Goal: Download file/media

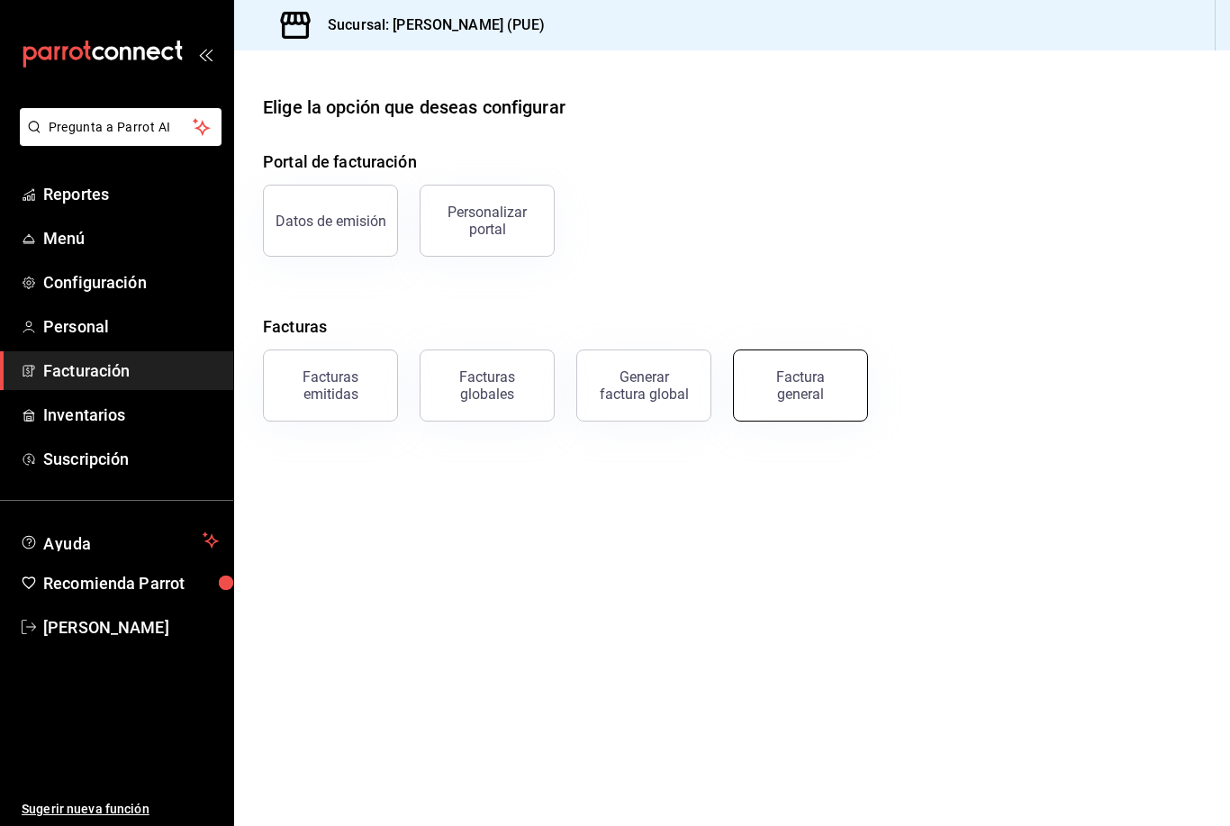
click at [821, 386] on div "Factura general" at bounding box center [801, 385] width 90 height 34
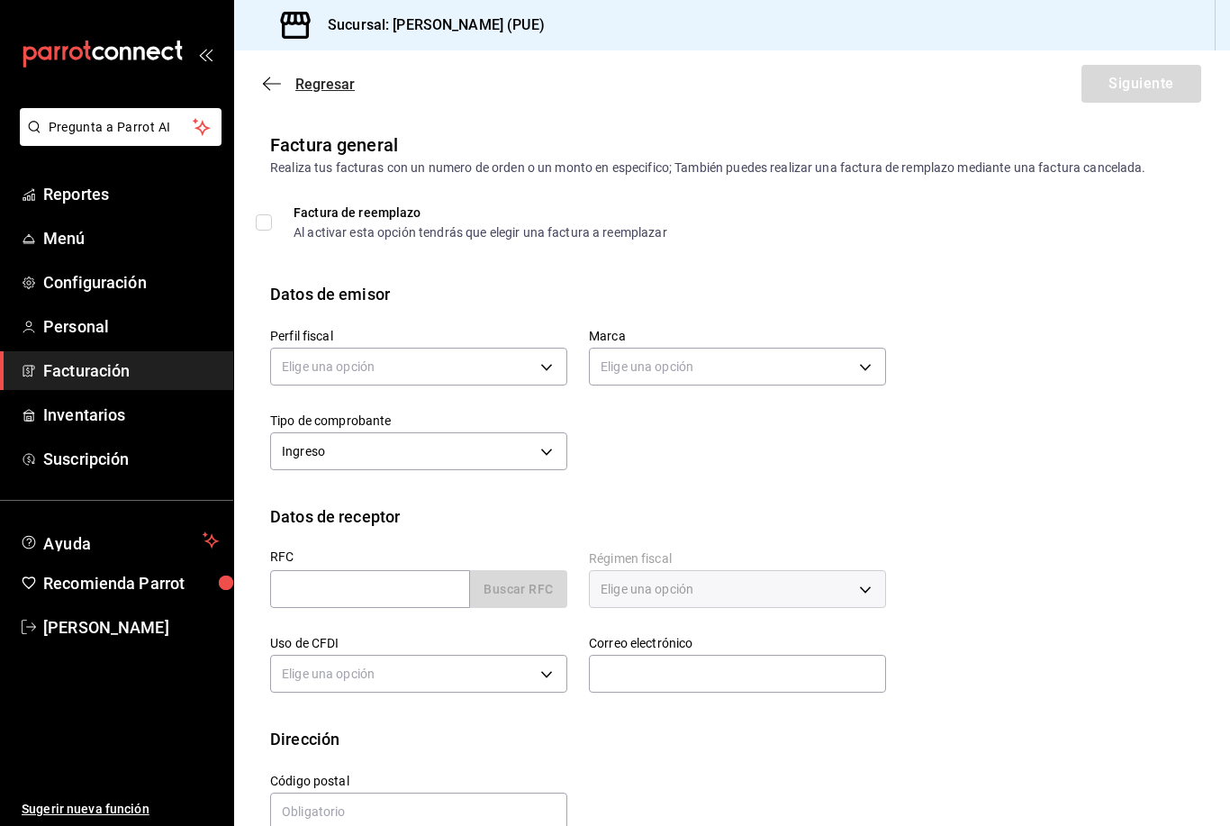
click at [279, 86] on icon "button" at bounding box center [272, 84] width 18 height 16
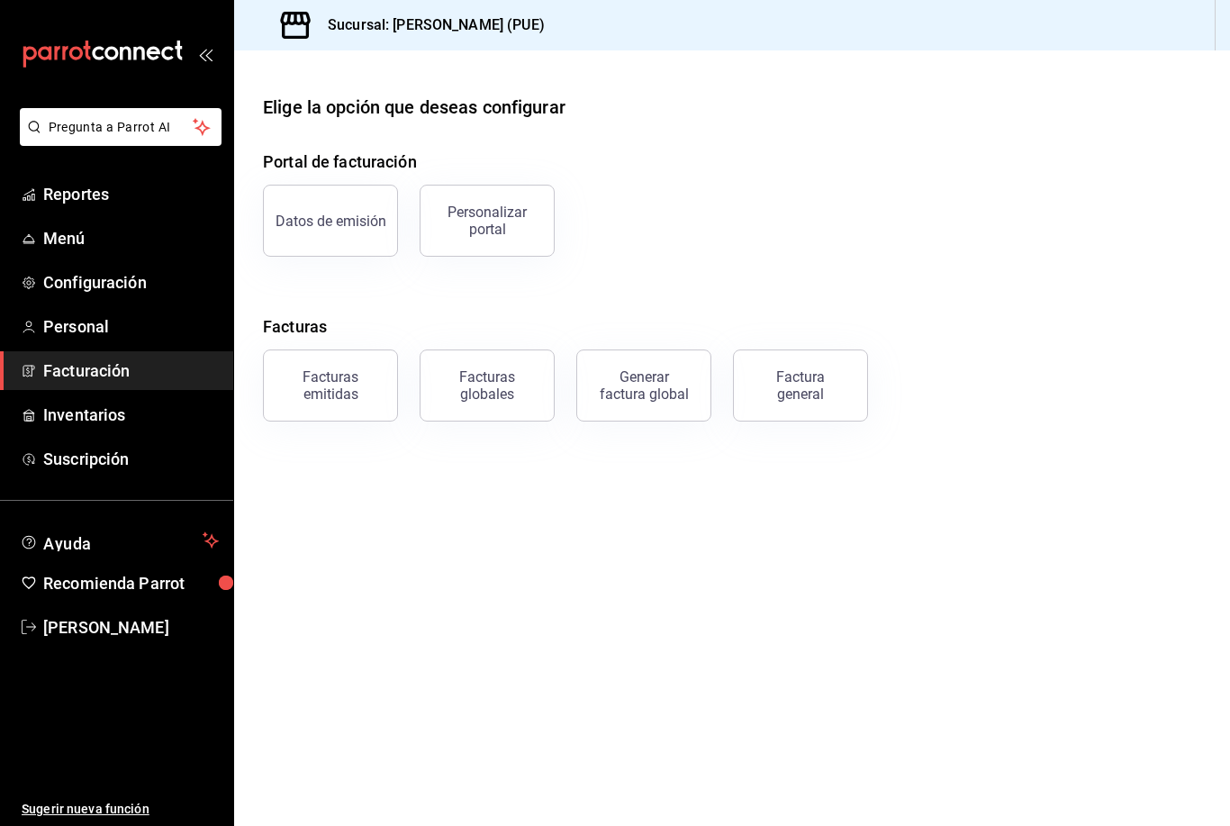
click at [342, 374] on div "Facturas emitidas" at bounding box center [331, 385] width 112 height 34
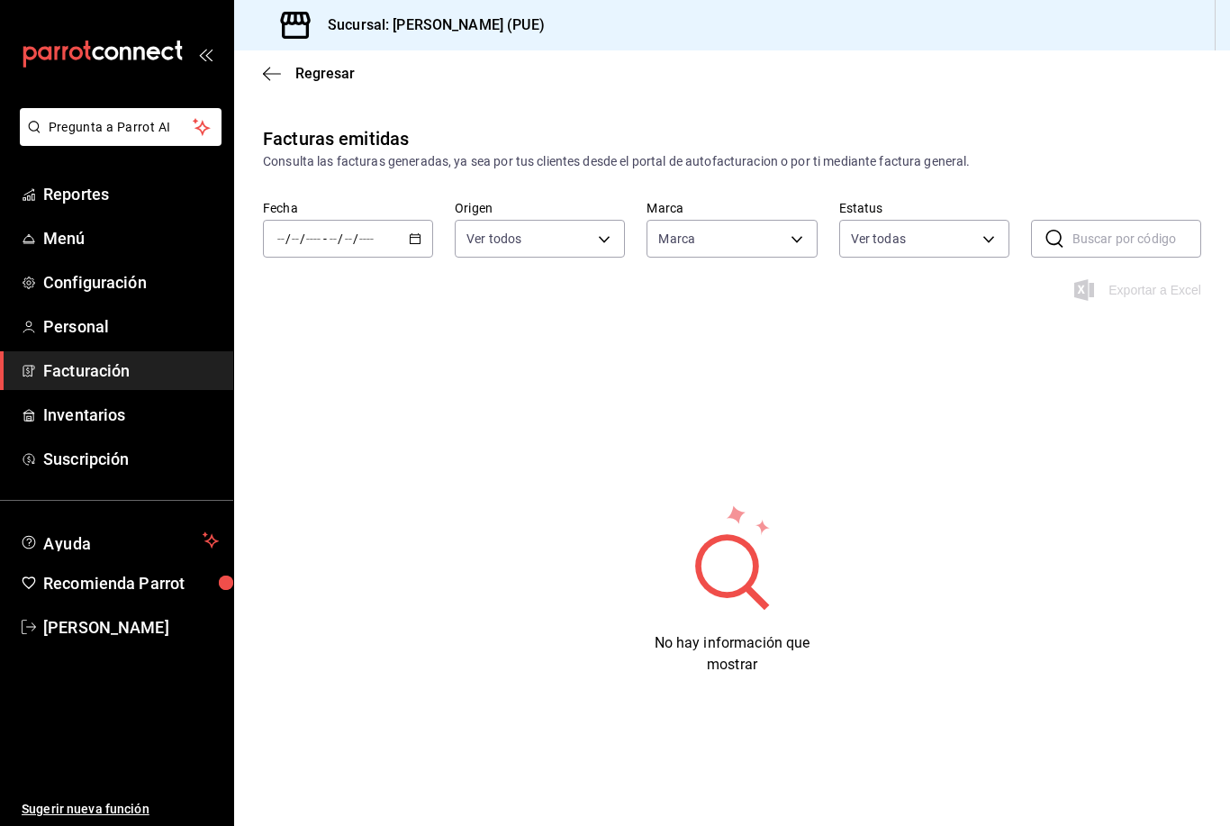
type input "a42cffca-64b5-4705-94ce-b4cb49140e08"
click at [415, 232] on icon "button" at bounding box center [415, 238] width 13 height 13
click at [369, 410] on span "Mes actual" at bounding box center [348, 414] width 140 height 19
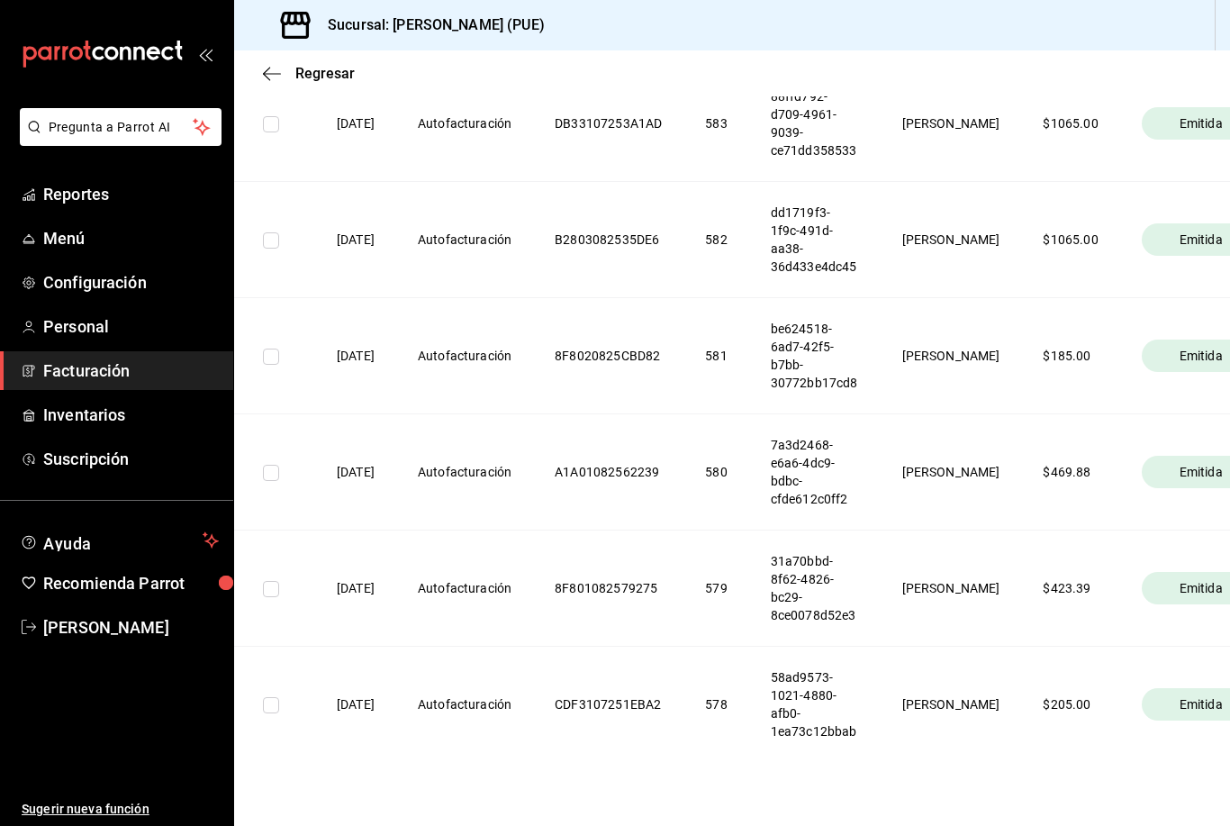
scroll to position [1847, 0]
click at [1173, 715] on span "Emitida" at bounding box center [1202, 706] width 58 height 18
click at [1142, 714] on div "Emitida" at bounding box center [1201, 706] width 119 height 32
click at [972, 745] on th "[PERSON_NAME]" at bounding box center [951, 706] width 141 height 116
click at [1030, 728] on th "$ 205.00" at bounding box center [1070, 706] width 98 height 116
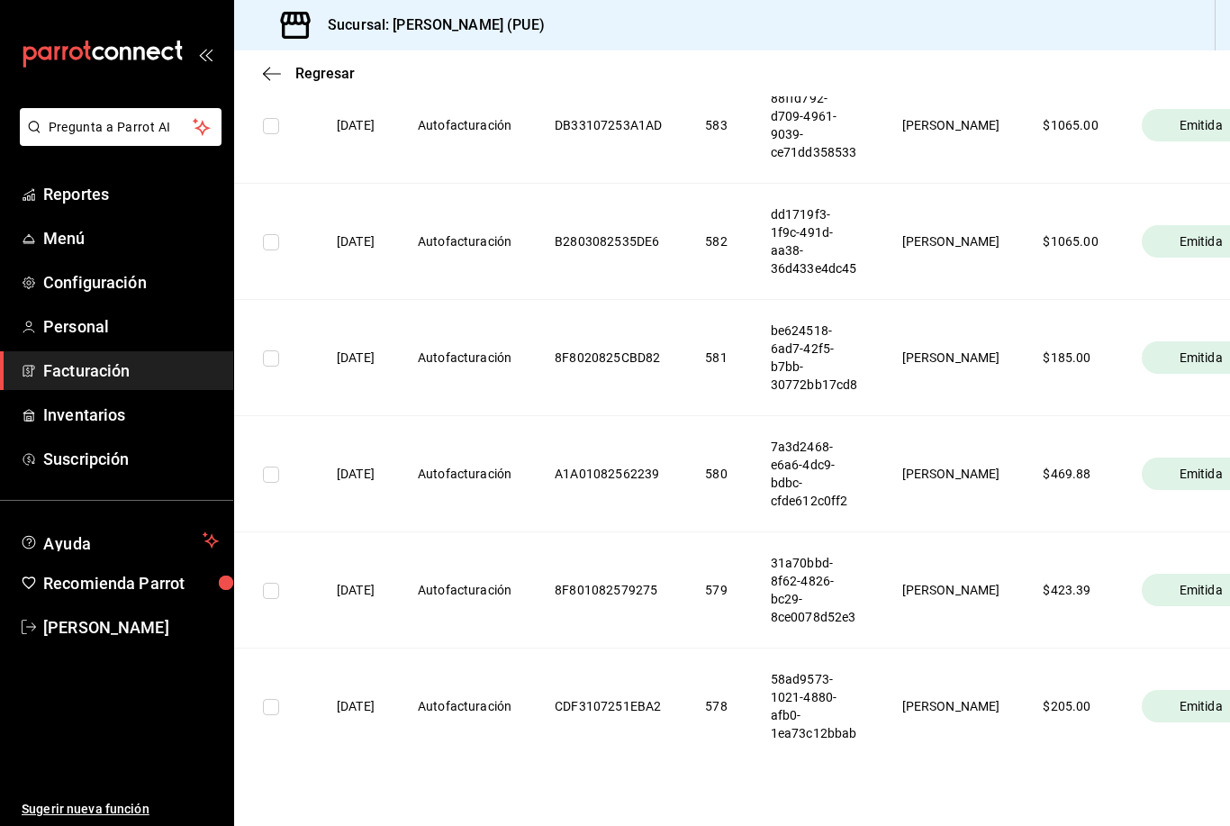
click at [739, 709] on th "578" at bounding box center [716, 706] width 65 height 116
click at [581, 718] on th "CDF3107251EBA2" at bounding box center [608, 706] width 150 height 116
click at [478, 737] on th "Autofacturación" at bounding box center [464, 706] width 137 height 116
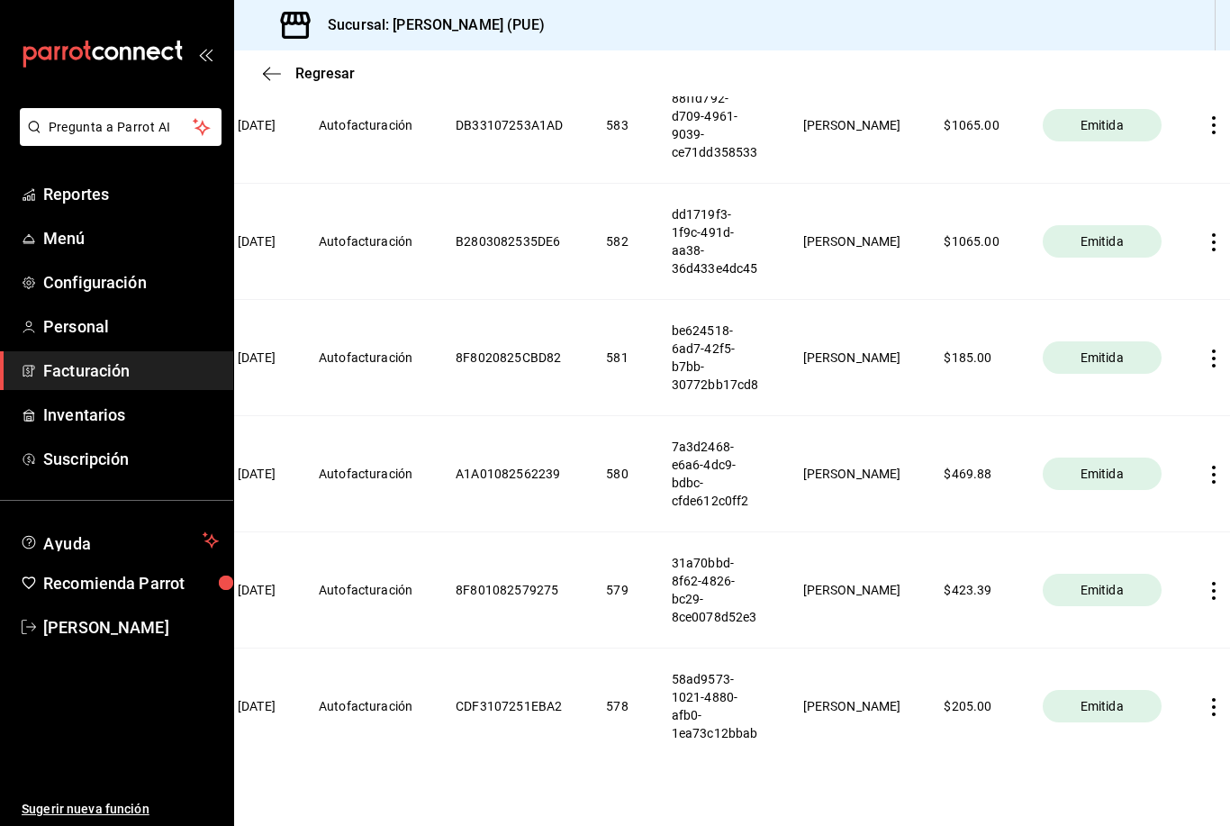
scroll to position [0, 98]
click at [1206, 716] on icon "button" at bounding box center [1215, 707] width 18 height 18
click at [958, 669] on div at bounding box center [615, 413] width 1230 height 826
click at [957, 602] on th "$ 423.39" at bounding box center [972, 590] width 98 height 116
click at [1044, 595] on div "Emitida" at bounding box center [1103, 590] width 119 height 32
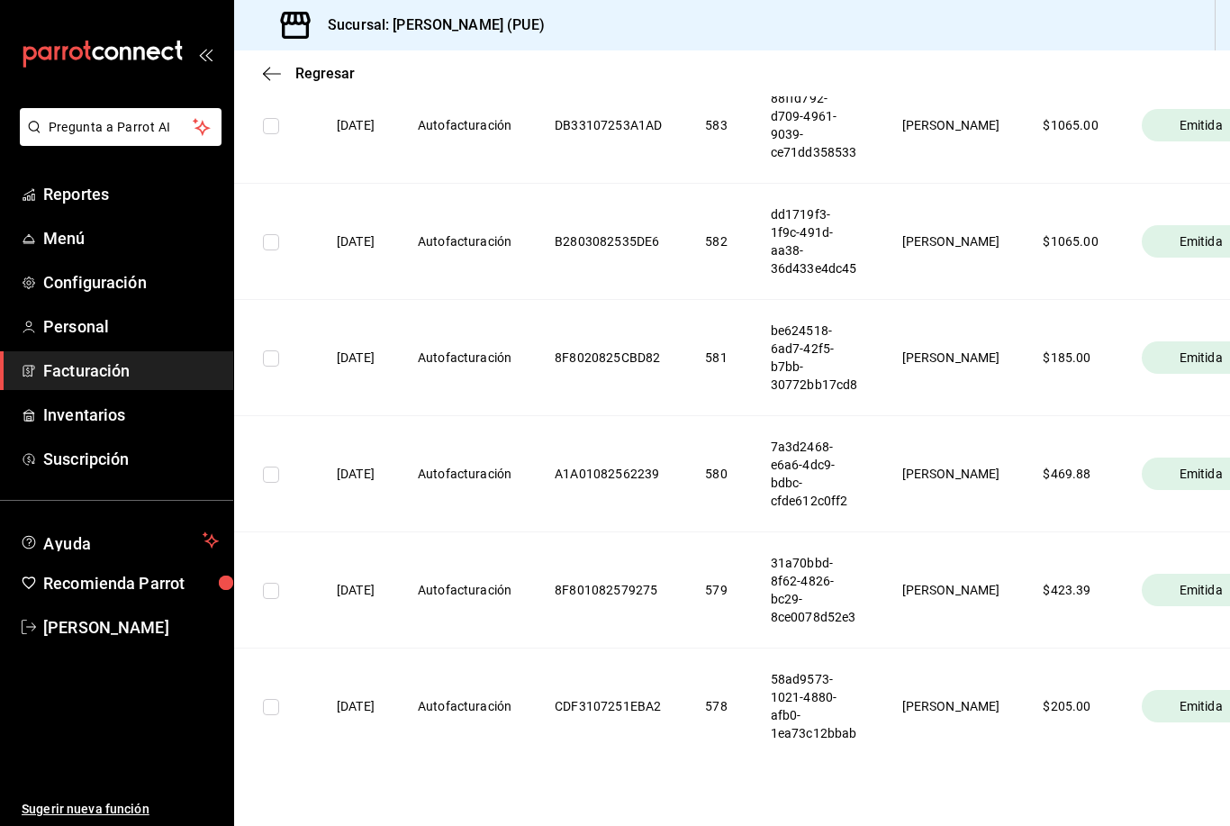
scroll to position [0, 0]
click at [684, 494] on th "A1A01082562239" at bounding box center [608, 473] width 150 height 116
click at [651, 491] on th "A1A01082562239" at bounding box center [608, 473] width 150 height 116
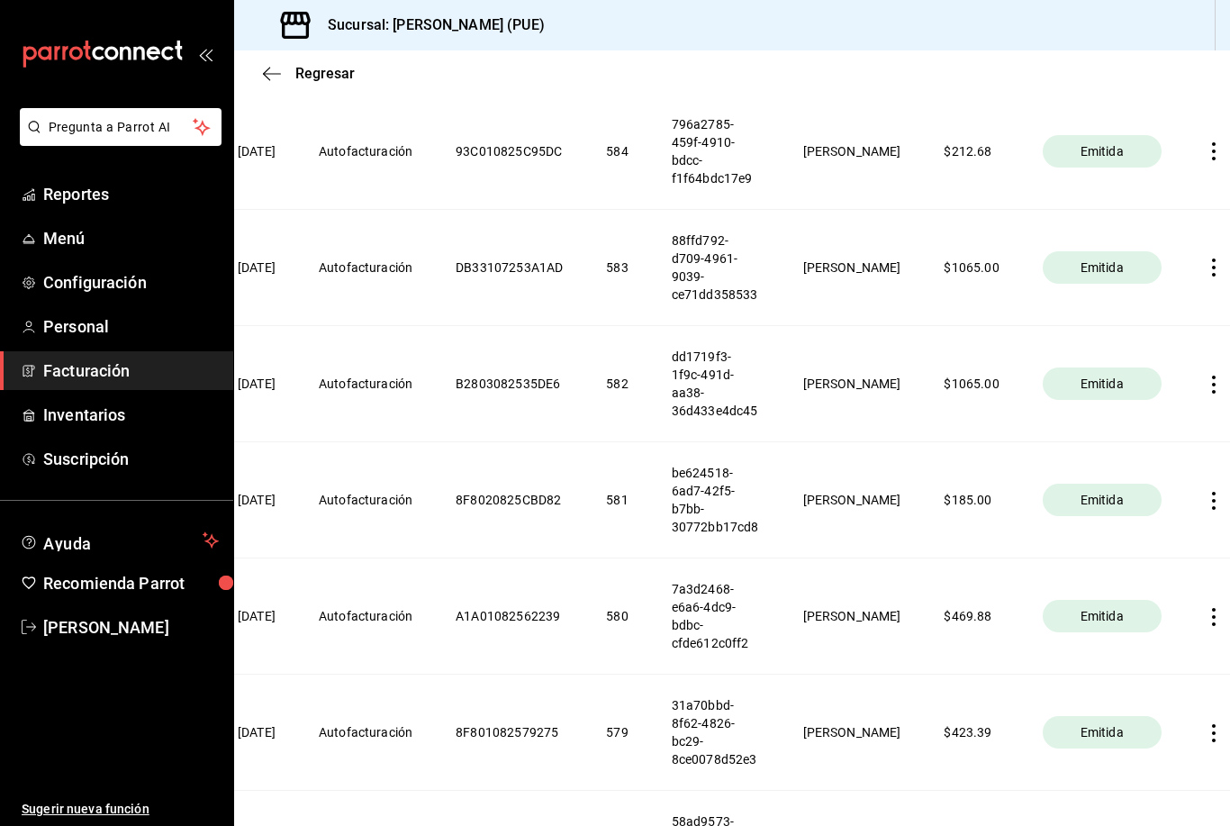
scroll to position [0, 98]
click at [1206, 160] on icon "button" at bounding box center [1215, 151] width 18 height 18
click at [1161, 126] on div "Descargar PDF" at bounding box center [1132, 125] width 86 height 14
click at [1191, 276] on th at bounding box center [1218, 267] width 68 height 116
click at [1213, 276] on icon "button" at bounding box center [1215, 267] width 4 height 18
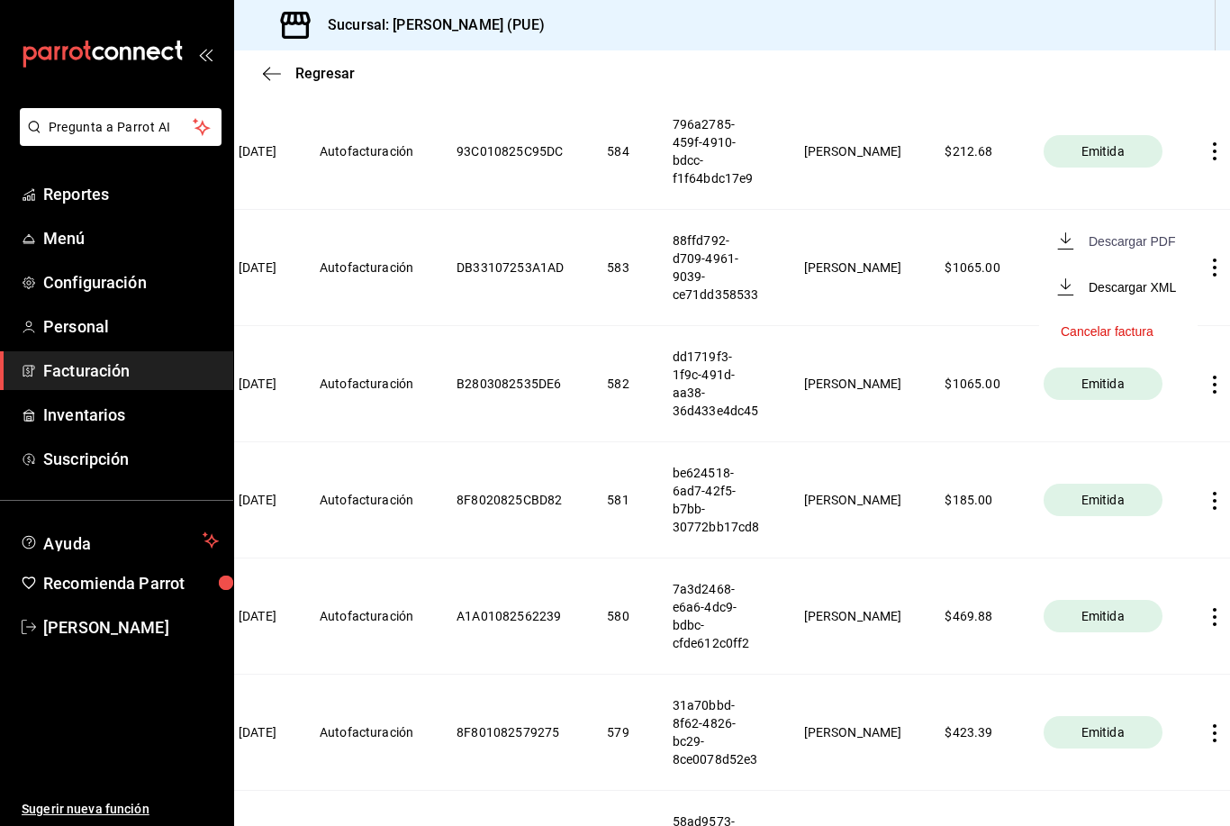
click at [1160, 240] on div "Descargar PDF" at bounding box center [1132, 241] width 86 height 14
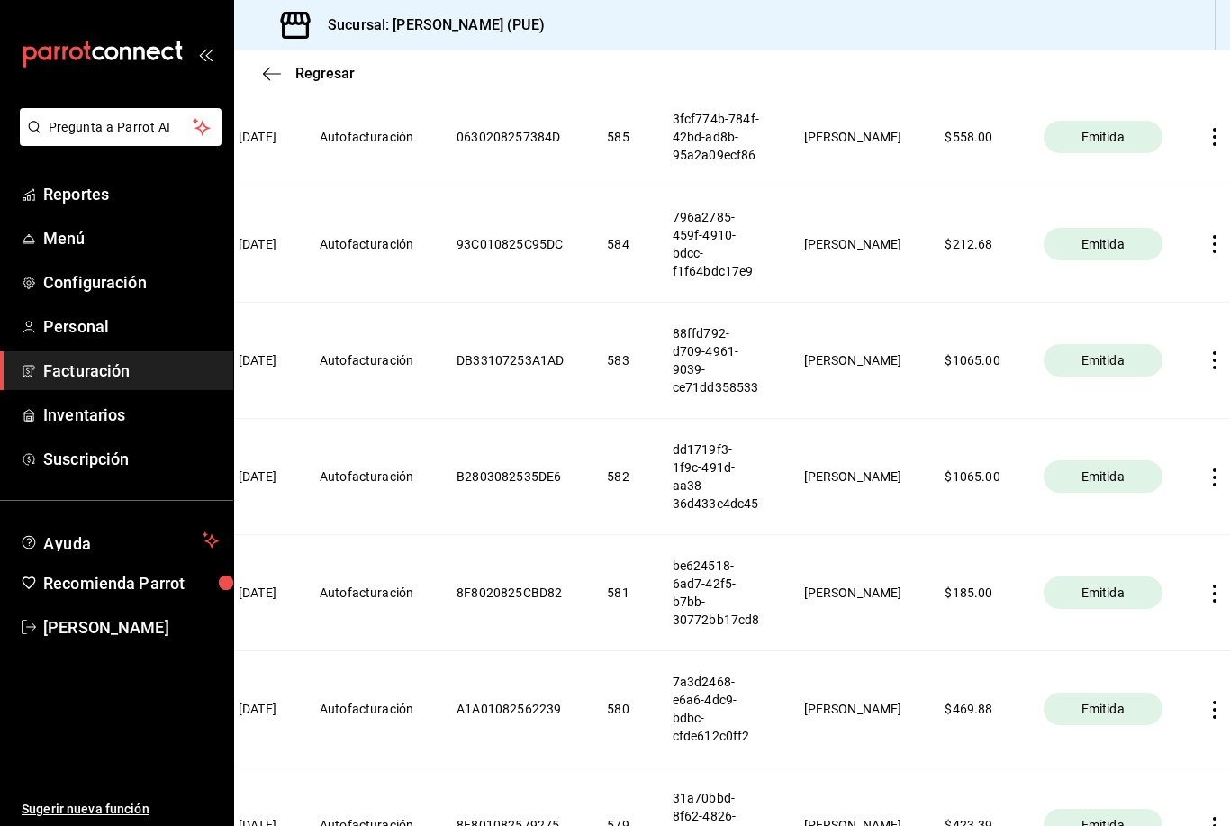
scroll to position [1608, 0]
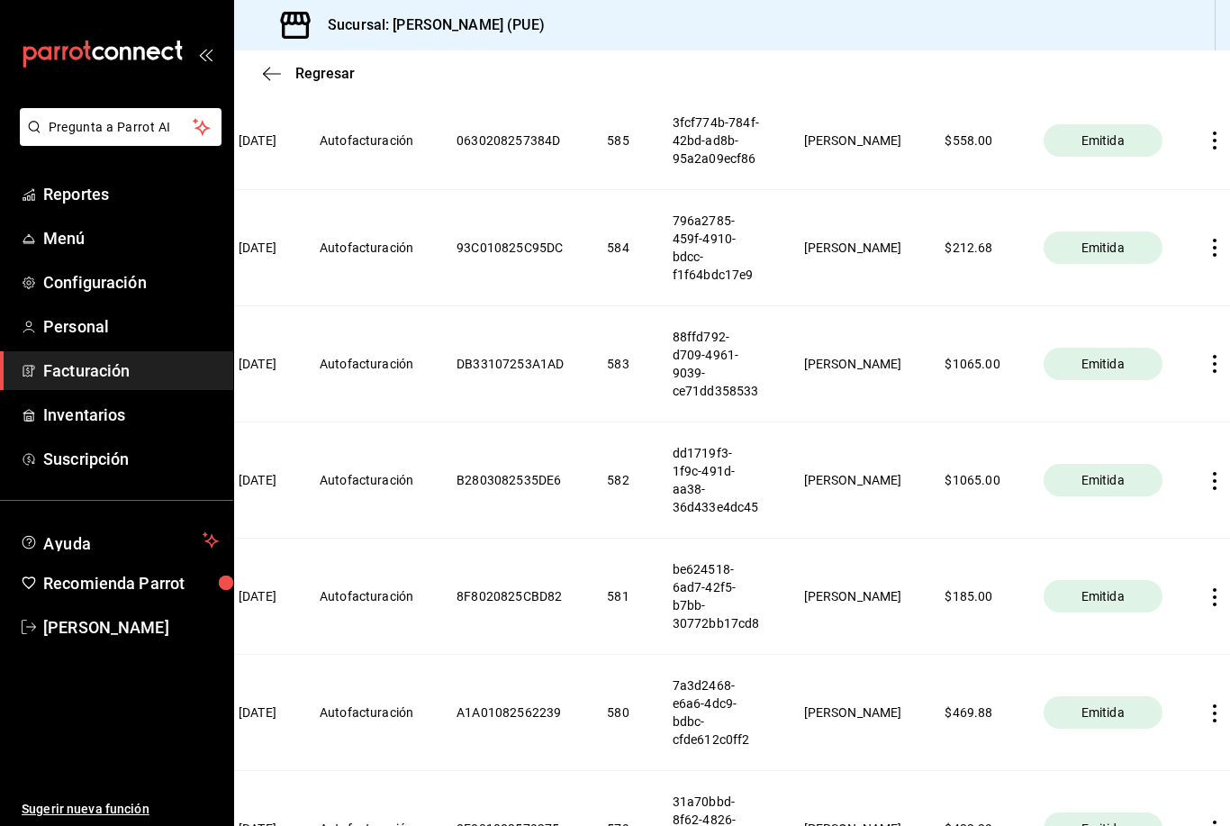
click at [1206, 373] on icon "button" at bounding box center [1215, 364] width 18 height 18
click at [1167, 343] on div "Descargar PDF" at bounding box center [1132, 337] width 86 height 14
